Goal: Transaction & Acquisition: Purchase product/service

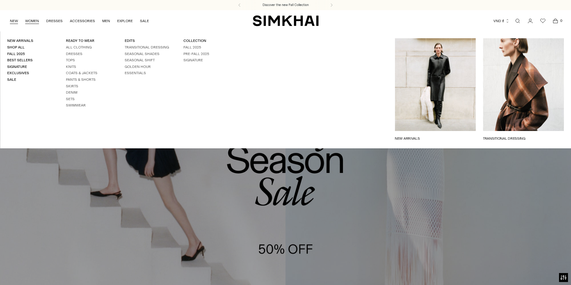
click at [10, 20] on link "NEW" at bounding box center [14, 20] width 8 height 13
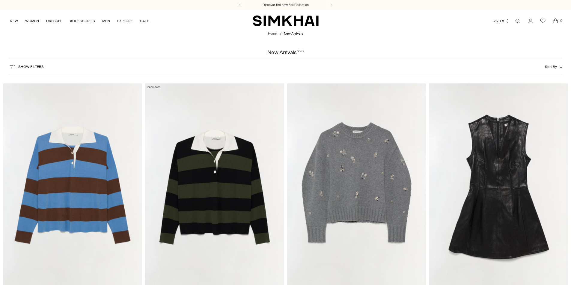
click at [0, 0] on img "Carson Knit Rugby Polo" at bounding box center [0, 0] width 0 height 0
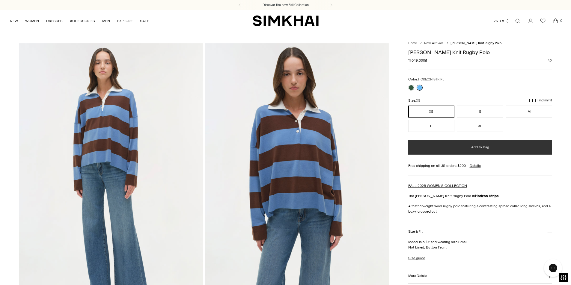
click at [478, 152] on button "Add to Bag" at bounding box center [480, 147] width 144 height 14
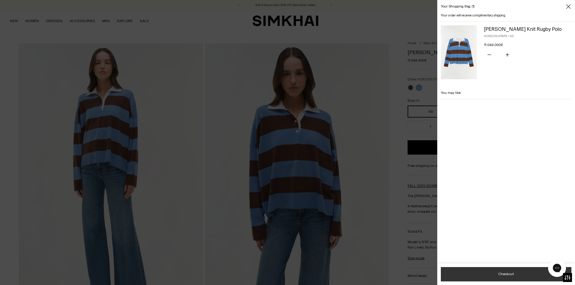
click at [491, 278] on button "Checkout" at bounding box center [506, 274] width 131 height 14
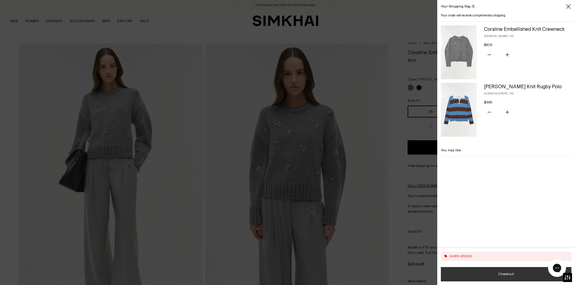
click at [486, 274] on button "Checkout" at bounding box center [506, 274] width 131 height 14
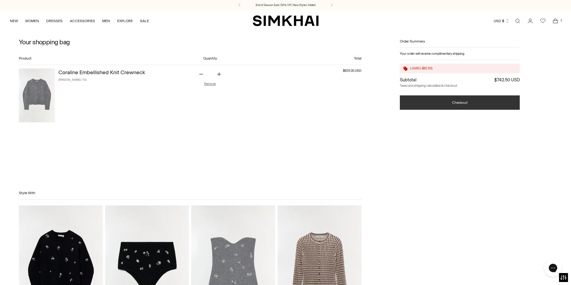
click at [445, 102] on button "Checkout" at bounding box center [460, 103] width 120 height 14
